Goal: Navigation & Orientation: Understand site structure

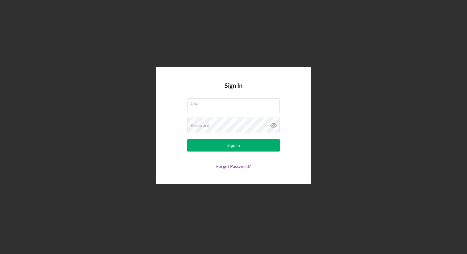
type input "[PERSON_NAME][EMAIL_ADDRESS][DOMAIN_NAME]"
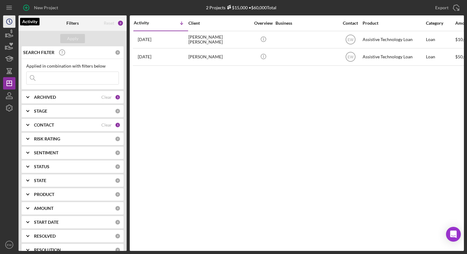
click at [11, 21] on icon "Icon/History" at bounding box center [9, 21] width 15 height 15
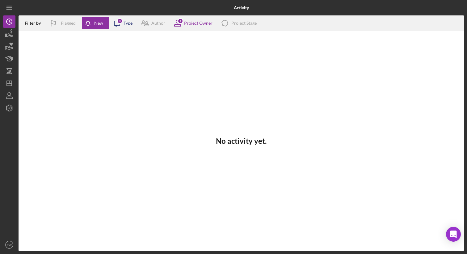
click at [127, 21] on div "Type" at bounding box center [128, 23] width 9 height 5
click at [9, 35] on icon "button" at bounding box center [9, 33] width 15 height 15
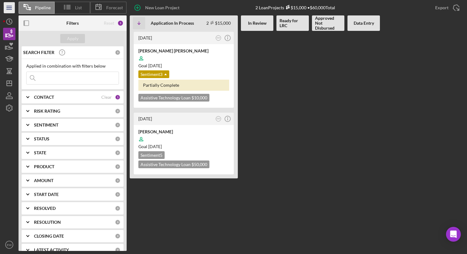
click at [5, 10] on icon "Icon/Menu" at bounding box center [9, 8] width 14 height 14
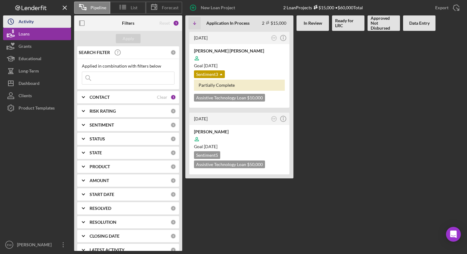
click at [26, 17] on div "Activity" at bounding box center [26, 22] width 15 height 14
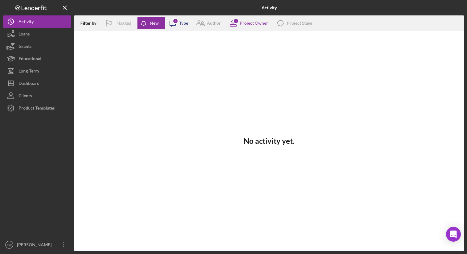
click at [174, 27] on icon "Icon/Message" at bounding box center [172, 22] width 15 height 15
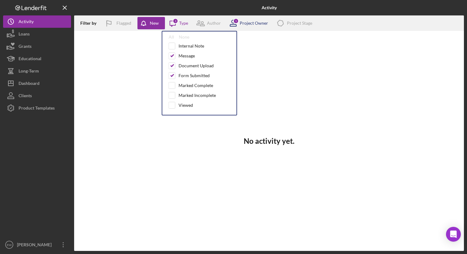
click at [253, 27] on div "1 Project Owner" at bounding box center [247, 22] width 43 height 15
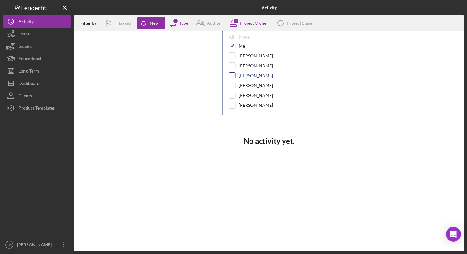
click at [233, 74] on input "checkbox" at bounding box center [232, 76] width 6 height 6
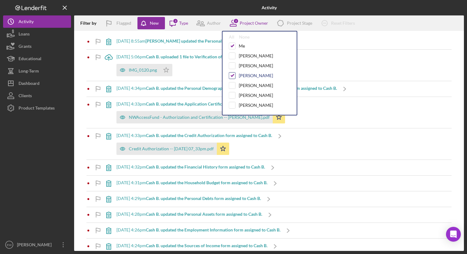
click at [233, 74] on input "checkbox" at bounding box center [232, 76] width 6 height 6
checkbox input "false"
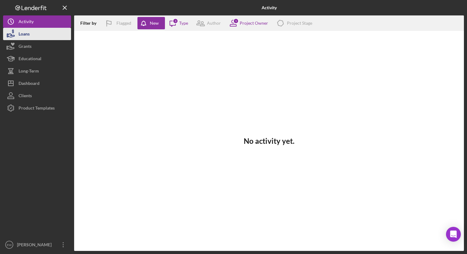
click at [37, 34] on button "Loans" at bounding box center [37, 34] width 68 height 12
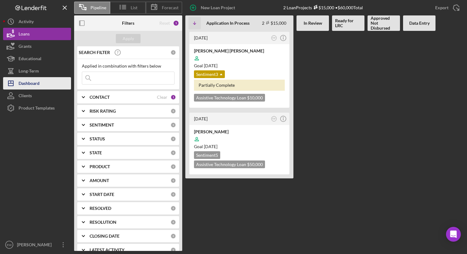
click at [38, 83] on div "Dashboard" at bounding box center [29, 84] width 21 height 14
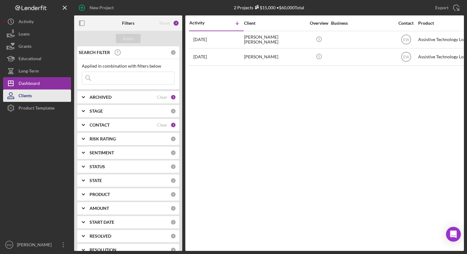
click at [37, 96] on button "Clients" at bounding box center [37, 96] width 68 height 12
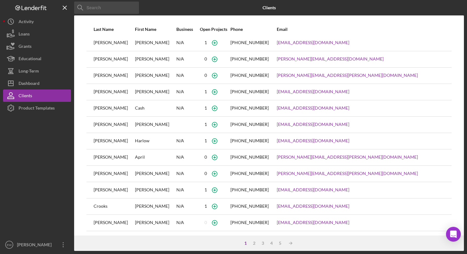
scroll to position [53, 0]
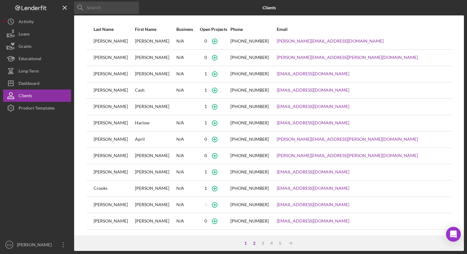
click at [253, 243] on div "2" at bounding box center [254, 243] width 9 height 5
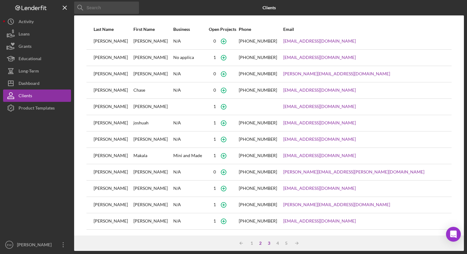
click at [265, 245] on div "3" at bounding box center [269, 243] width 9 height 5
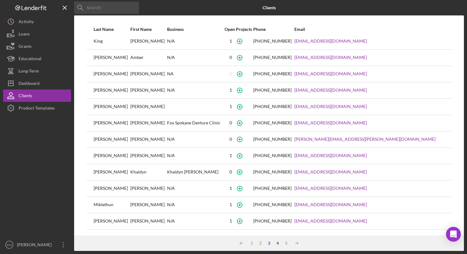
click at [277, 244] on div "4" at bounding box center [278, 243] width 9 height 5
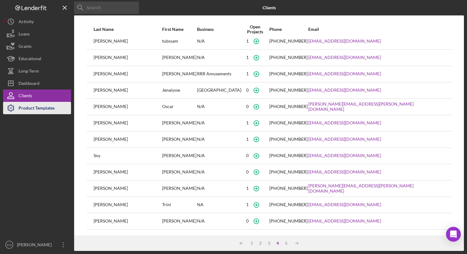
click at [44, 109] on div "Product Templates" at bounding box center [37, 109] width 36 height 14
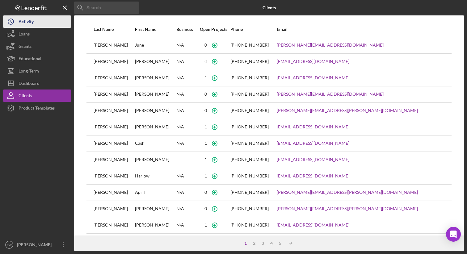
click at [43, 23] on button "Icon/History Activity" at bounding box center [37, 21] width 68 height 12
